Goal: Task Accomplishment & Management: Manage account settings

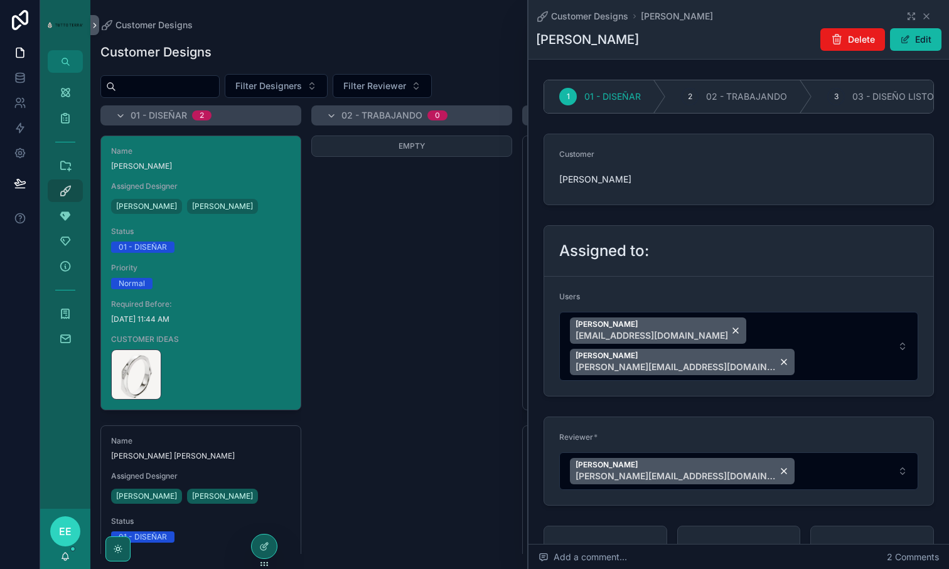
scroll to position [1419, 0]
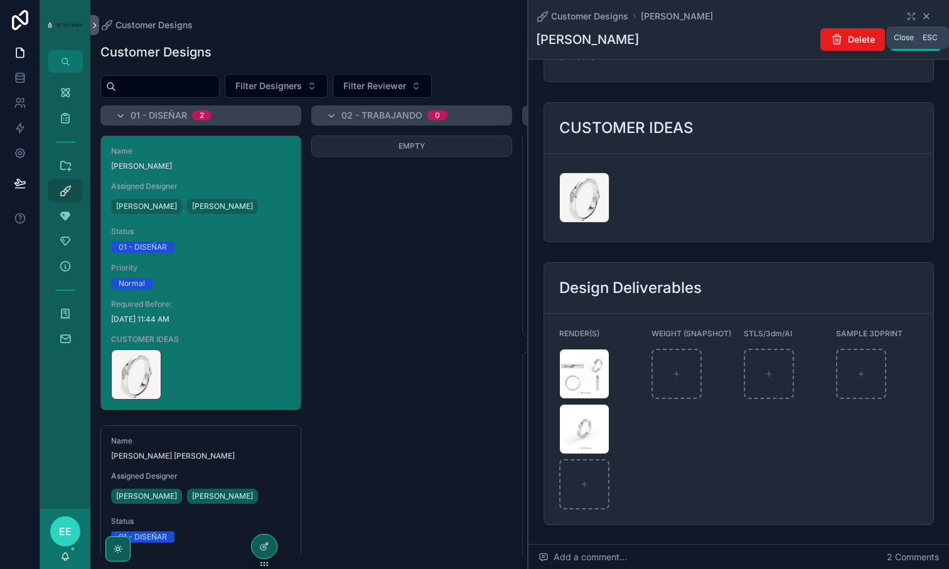
click at [924, 15] on icon "scrollable content" at bounding box center [926, 16] width 10 height 10
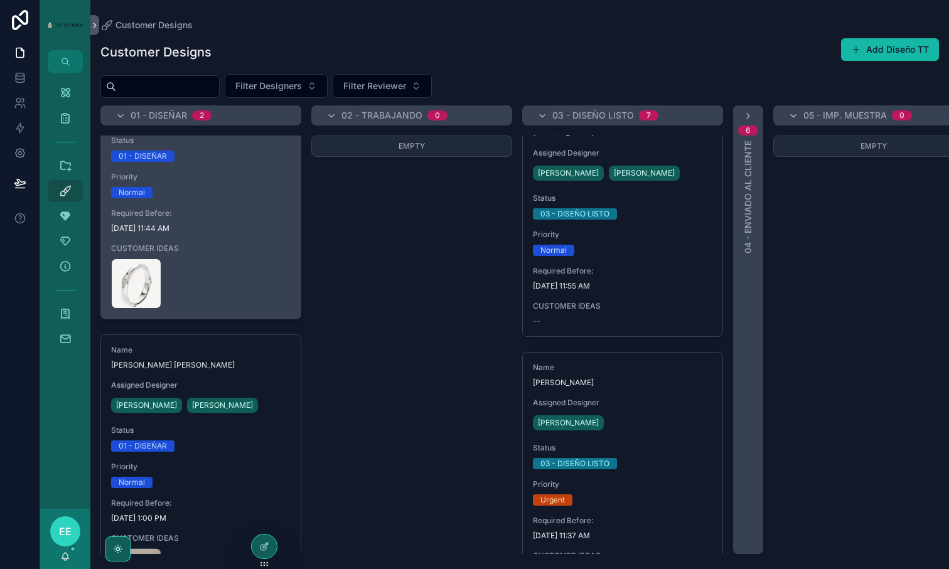
scroll to position [156, 0]
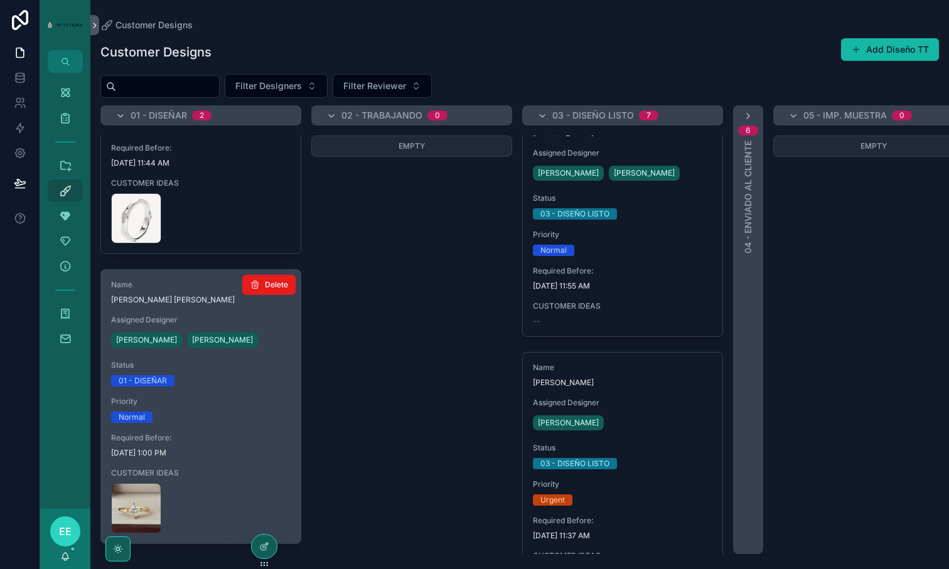
click at [231, 408] on div "Priority Normal" at bounding box center [200, 410] width 179 height 26
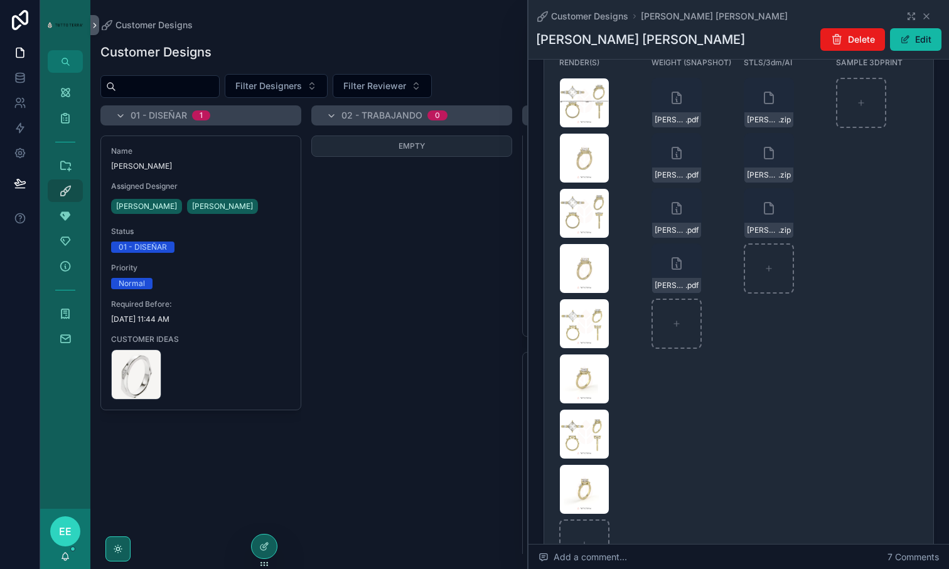
scroll to position [1825, 0]
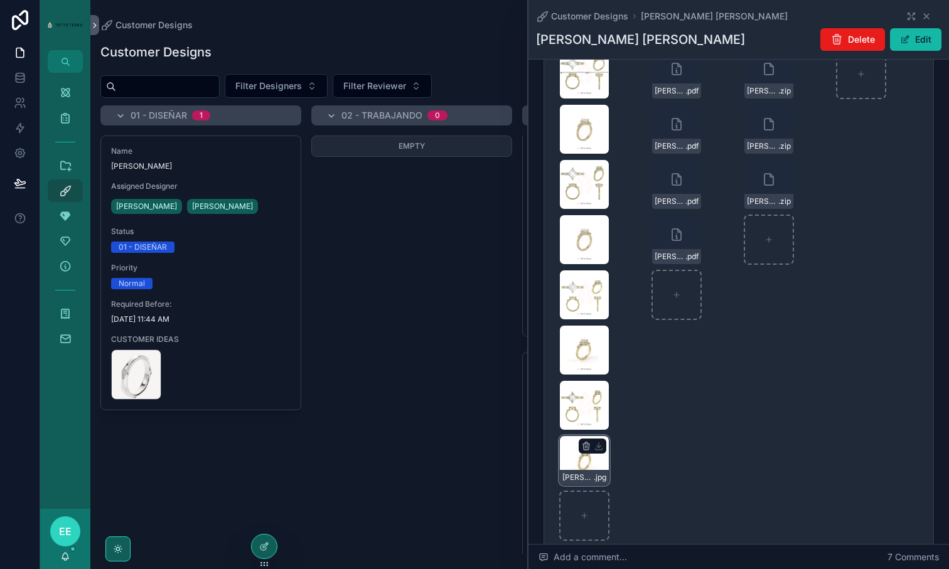
click at [582, 435] on div "[PERSON_NAME]-MQ-REV2-(2) .jpg" at bounding box center [584, 460] width 50 height 50
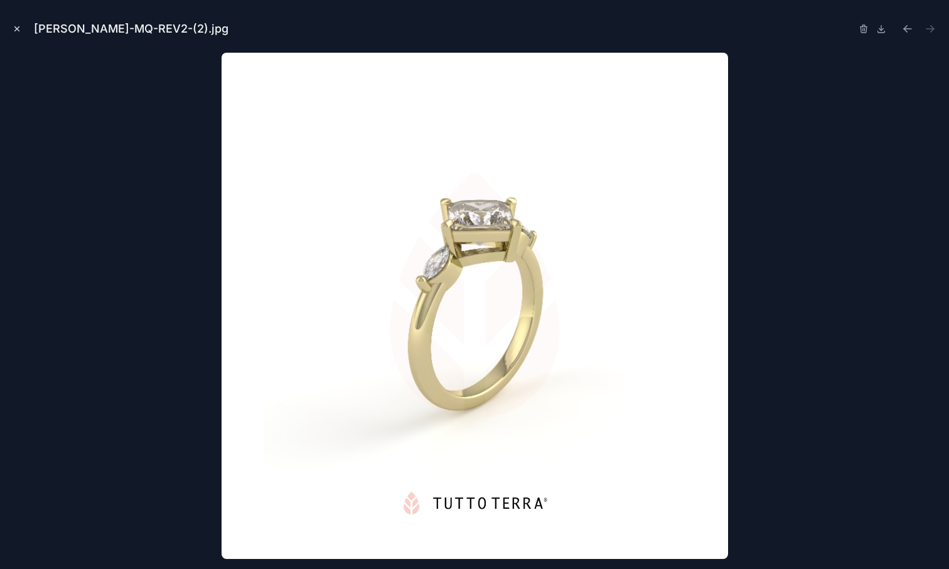
click at [15, 33] on button "Close modal" at bounding box center [17, 29] width 14 height 14
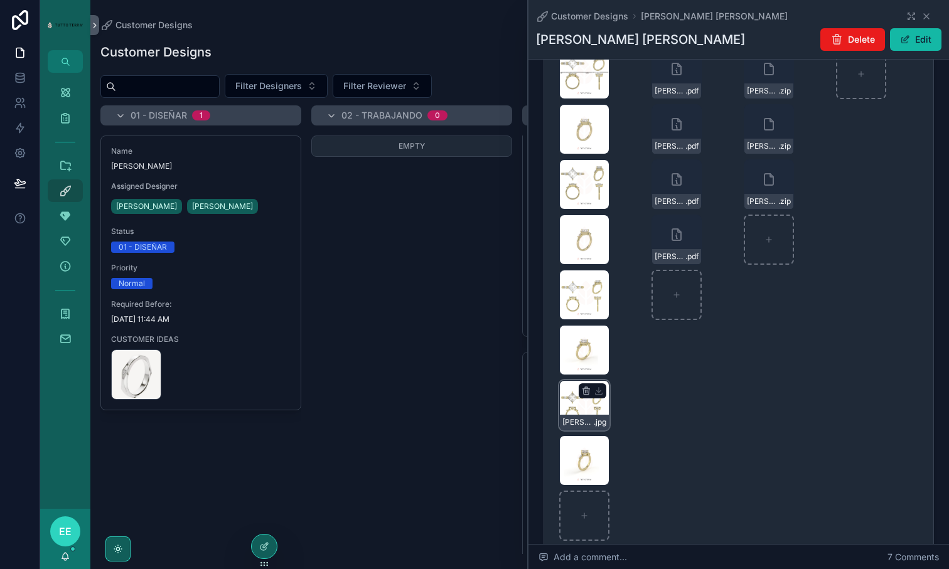
click at [578, 380] on div "[PERSON_NAME]-MQ-REV2-(1) .jpg" at bounding box center [584, 405] width 50 height 50
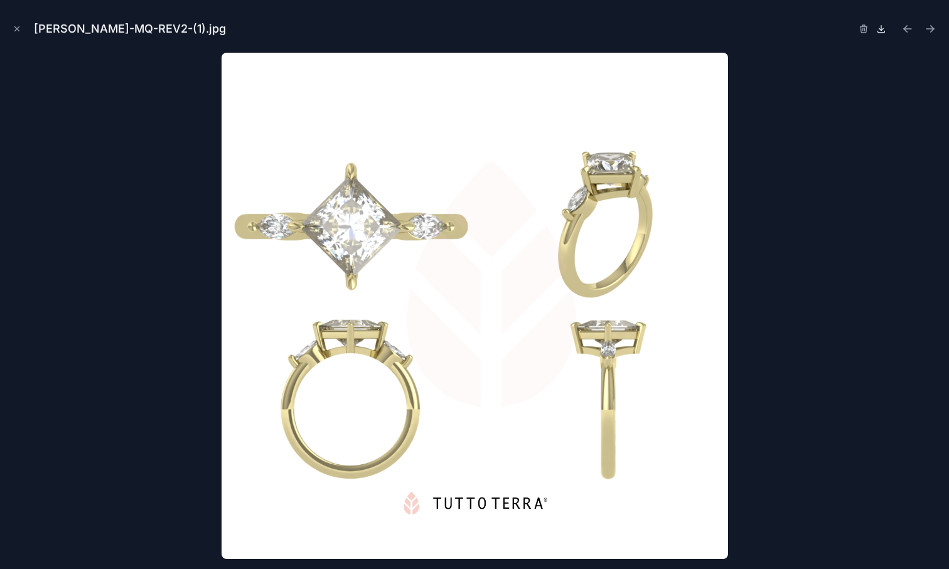
click at [882, 29] on icon at bounding box center [881, 29] width 10 height 10
click at [16, 30] on icon "Close modal" at bounding box center [17, 28] width 9 height 9
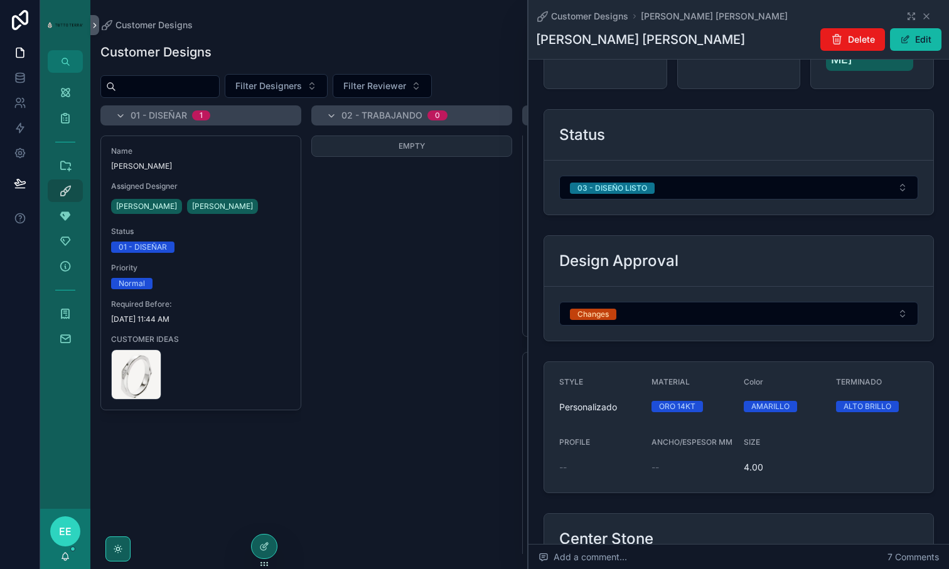
scroll to position [619, 0]
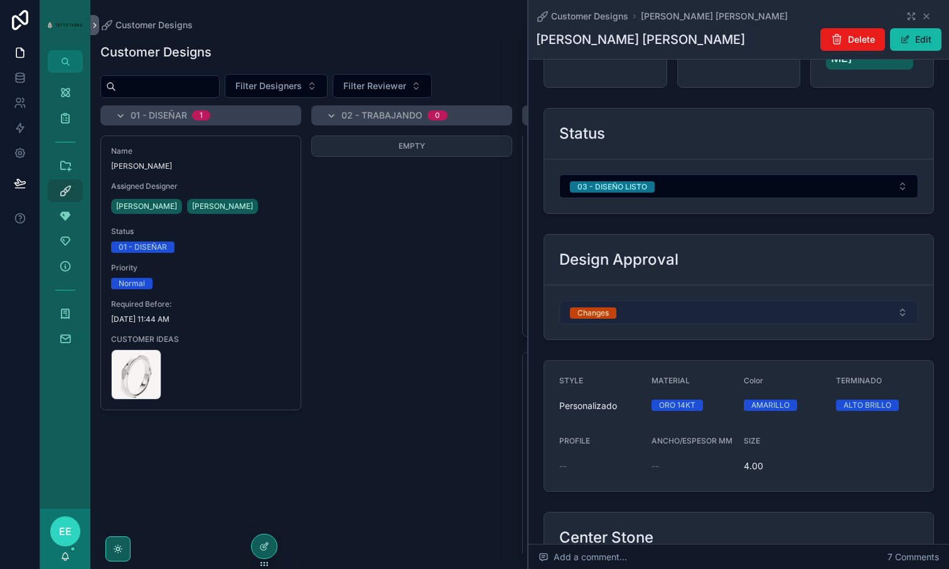
click at [680, 301] on button "Changes" at bounding box center [738, 313] width 359 height 24
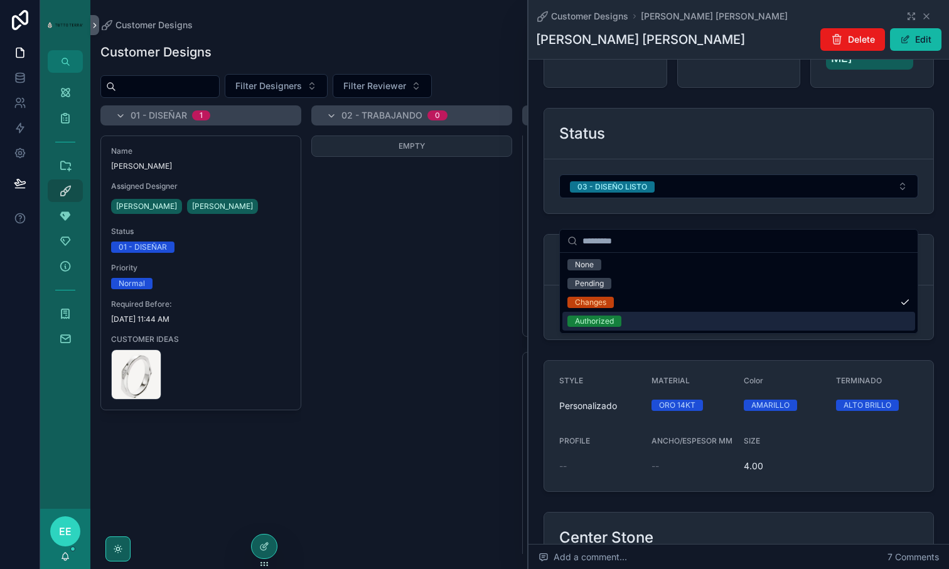
click at [600, 324] on div "Authorized" at bounding box center [594, 321] width 39 height 11
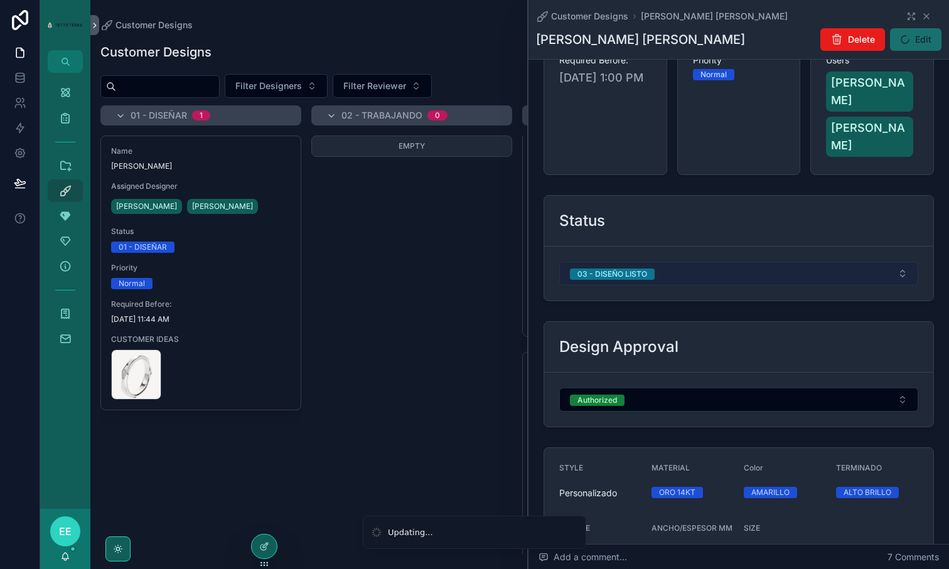
scroll to position [520, 0]
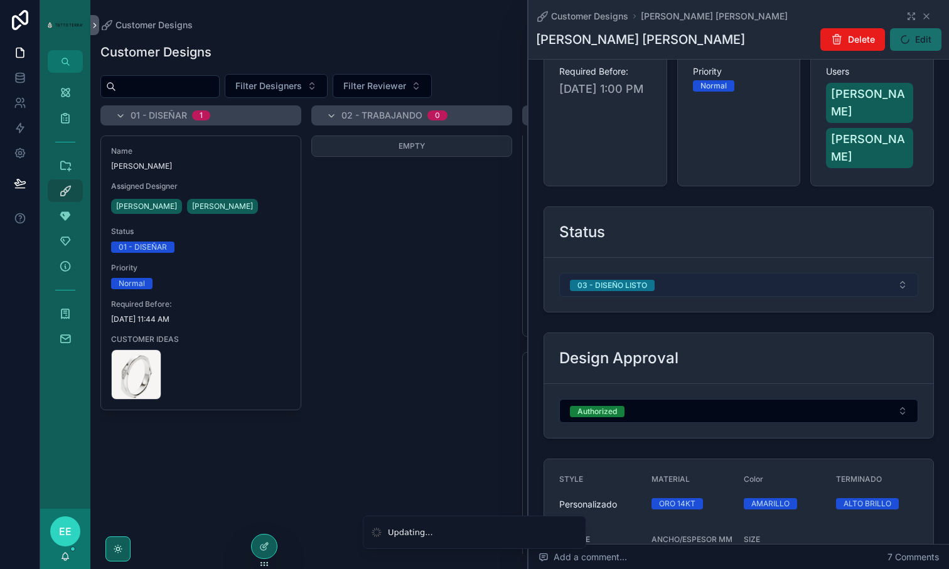
click at [739, 273] on button "03 - DISEÑO LISTO" at bounding box center [738, 285] width 359 height 24
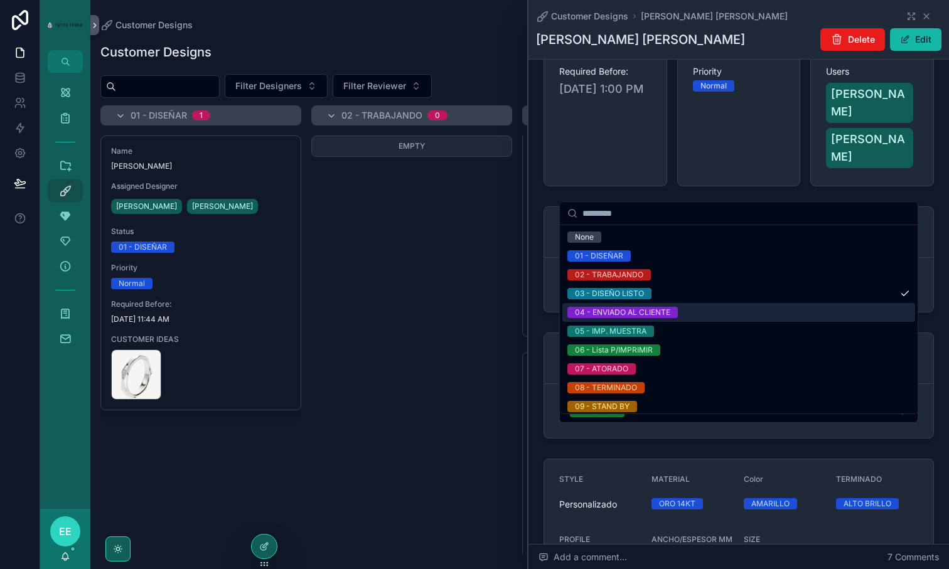
click at [638, 310] on div "04 - ENVIADO AL CLIENTE" at bounding box center [622, 312] width 95 height 11
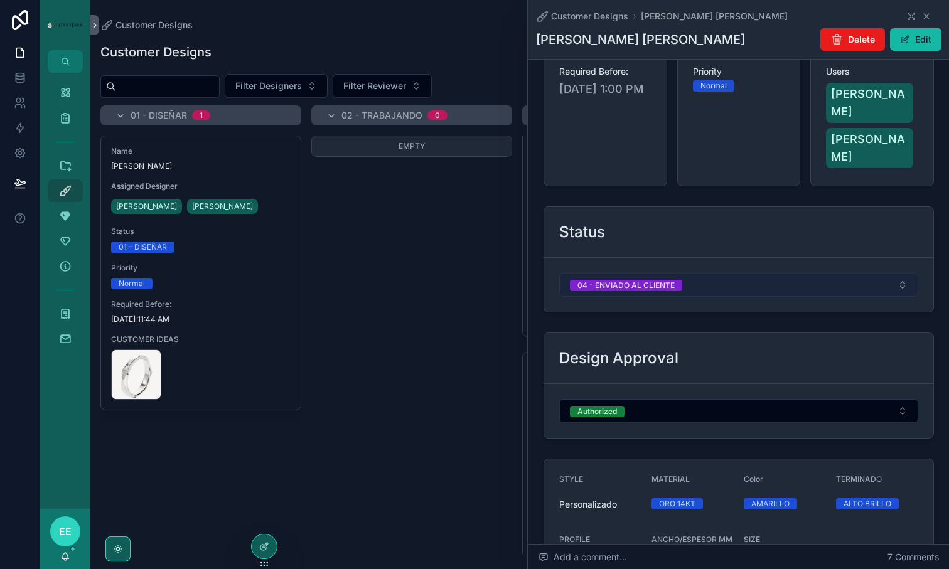
click at [727, 273] on button "04 - ENVIADO AL CLIENTE" at bounding box center [738, 285] width 359 height 24
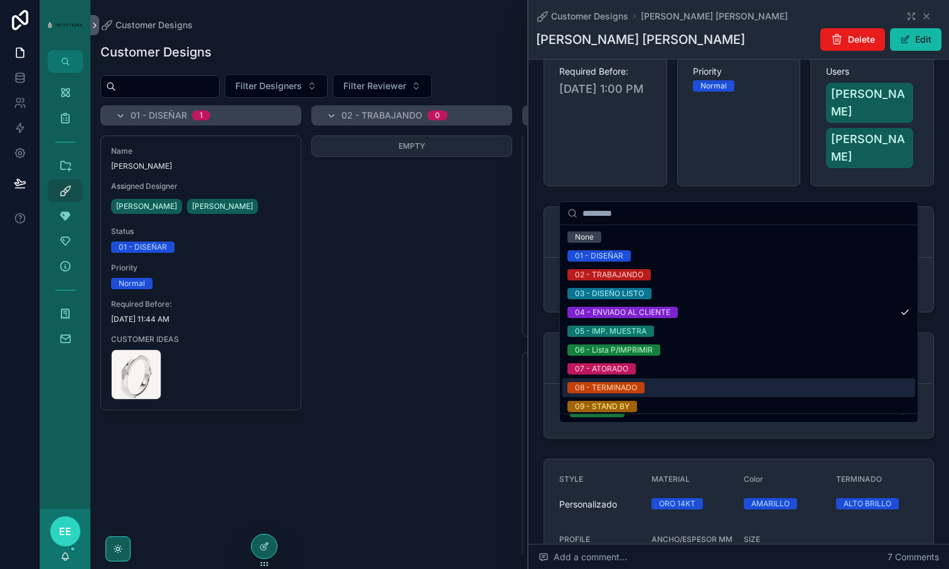
click at [633, 388] on div "08 - TERMINADO" at bounding box center [606, 387] width 62 height 11
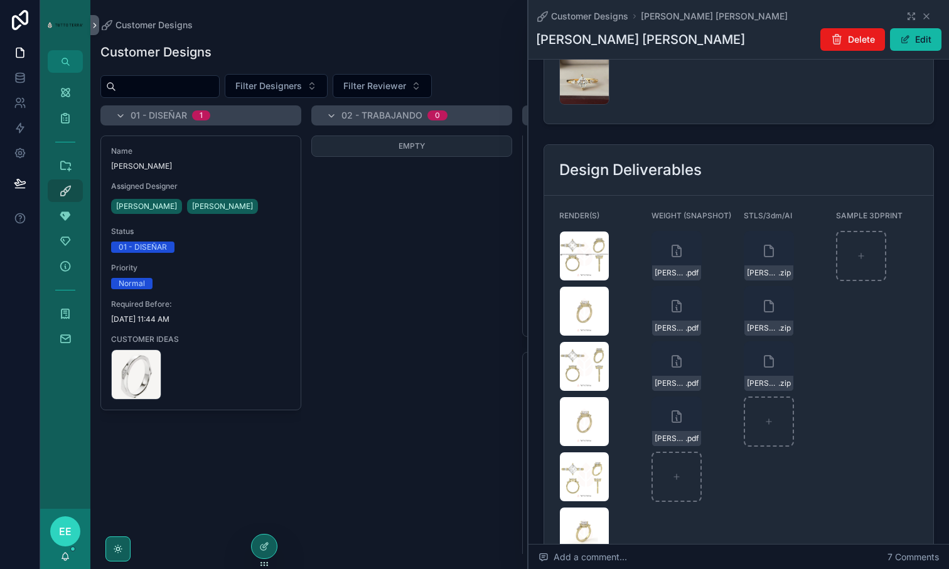
scroll to position [1825, 0]
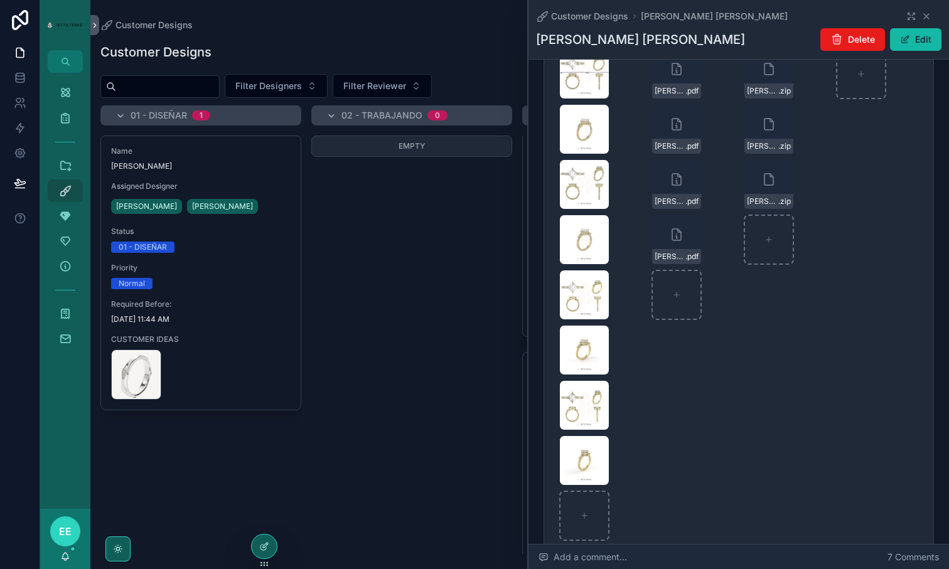
click at [607, 548] on div "Add a comment... 7 Comments" at bounding box center [738, 557] width 420 height 25
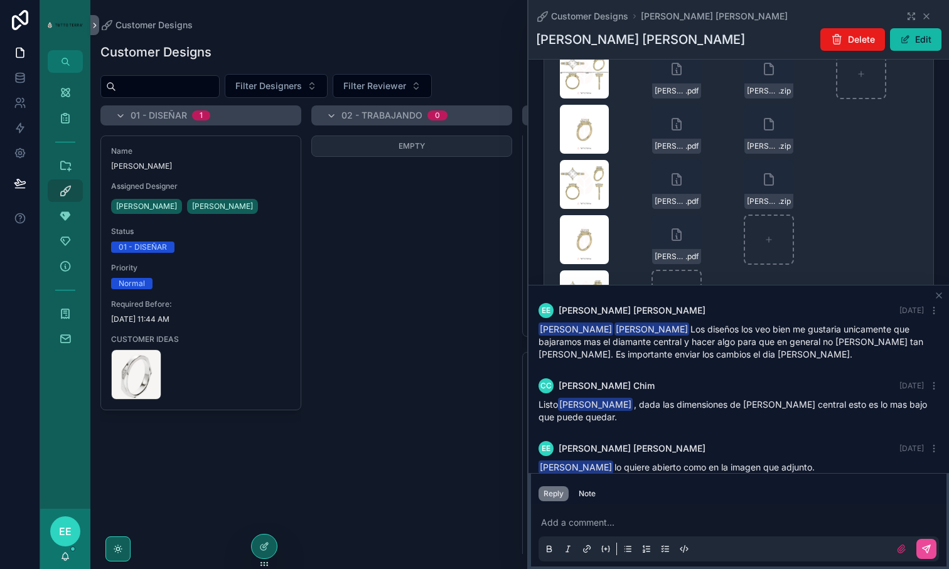
scroll to position [269, 0]
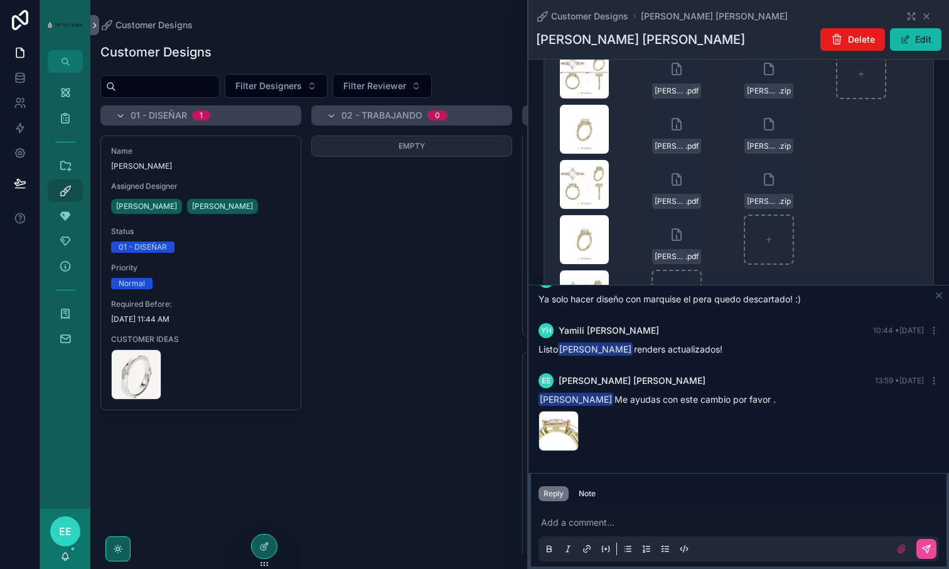
click at [587, 525] on p "scrollable content" at bounding box center [741, 522] width 400 height 13
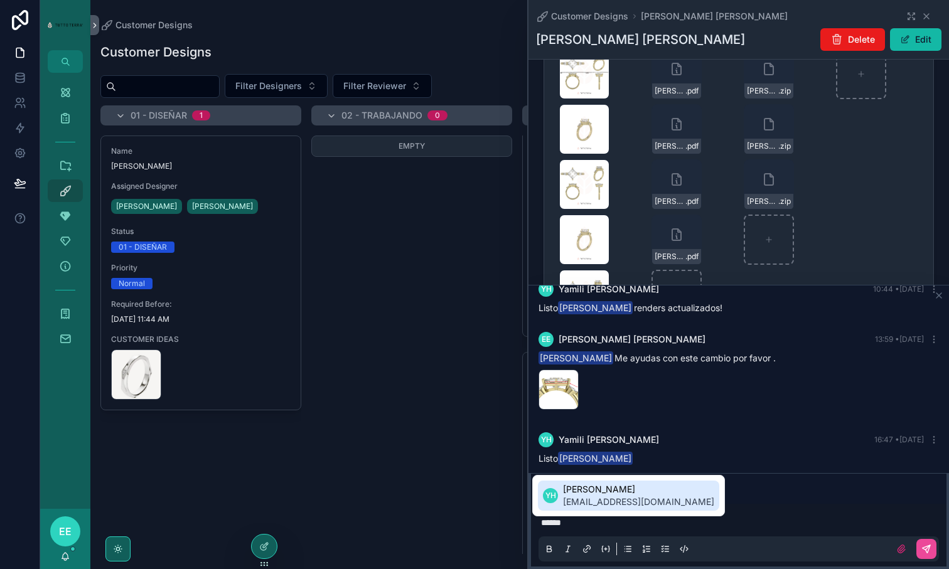
scroll to position [319, 0]
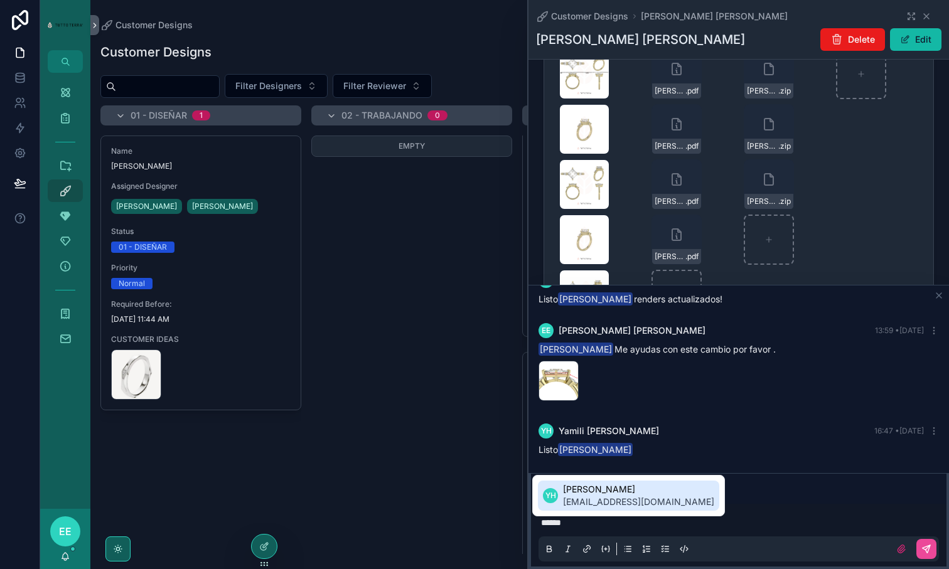
click at [601, 499] on span "[EMAIL_ADDRESS][DOMAIN_NAME]" at bounding box center [638, 502] width 151 height 13
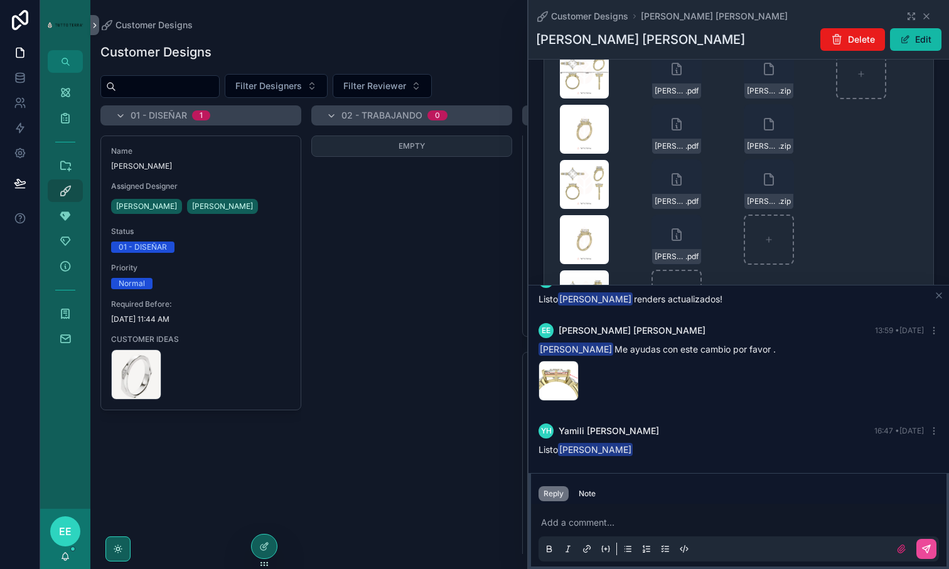
scroll to position [369, 0]
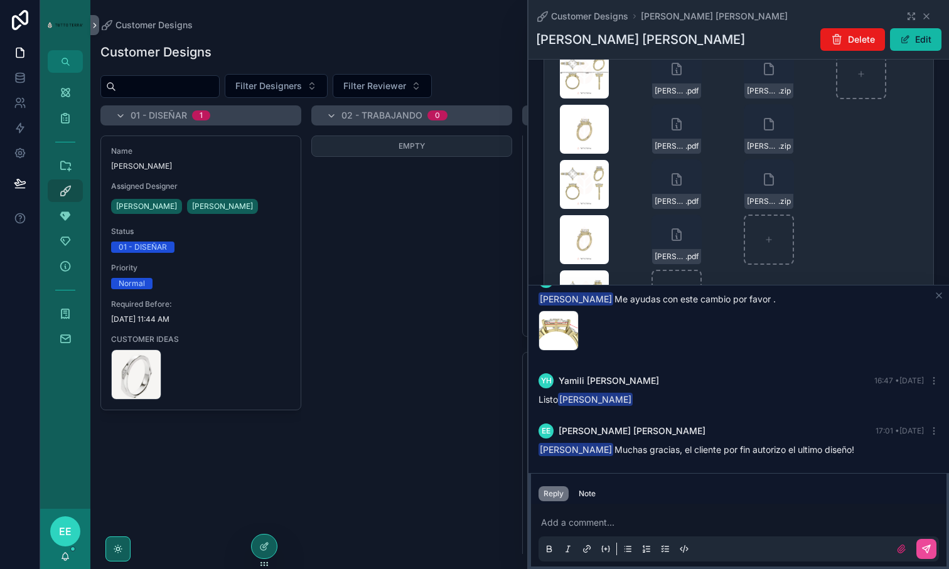
click at [604, 519] on p "scrollable content" at bounding box center [741, 522] width 400 height 13
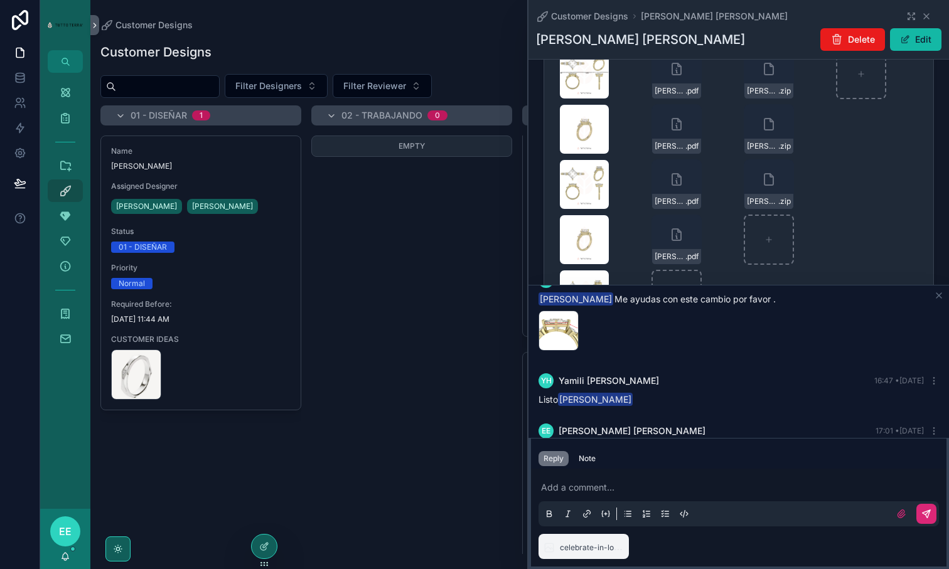
click at [929, 511] on icon "scrollable content" at bounding box center [926, 514] width 8 height 8
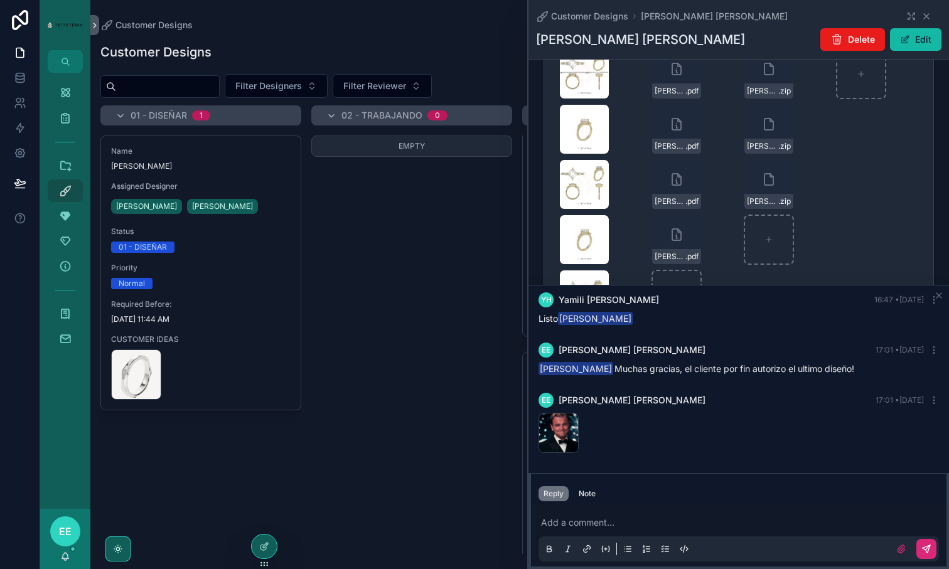
scroll to position [452, 0]
click at [555, 434] on div "celebrate-in-love-gif-by-hbo-max .gif" at bounding box center [558, 431] width 40 height 40
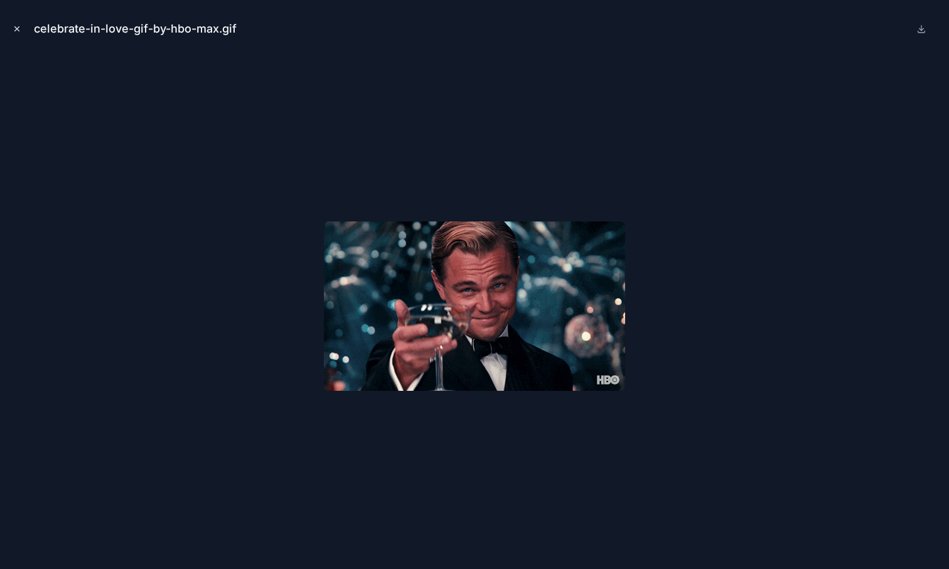
click at [16, 27] on icon "Close modal" at bounding box center [17, 28] width 9 height 9
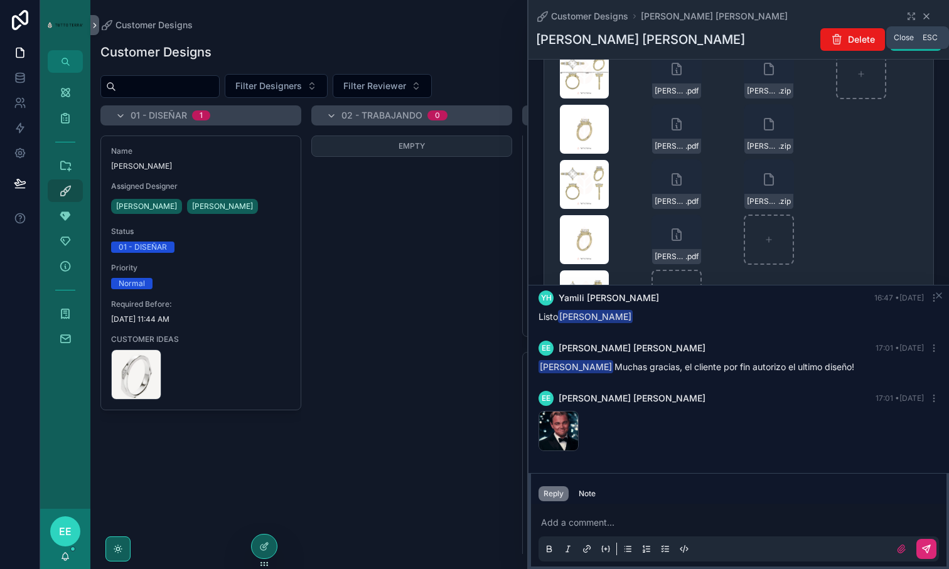
click at [929, 14] on icon "scrollable content" at bounding box center [926, 16] width 10 height 10
